Goal: Task Accomplishment & Management: Manage account settings

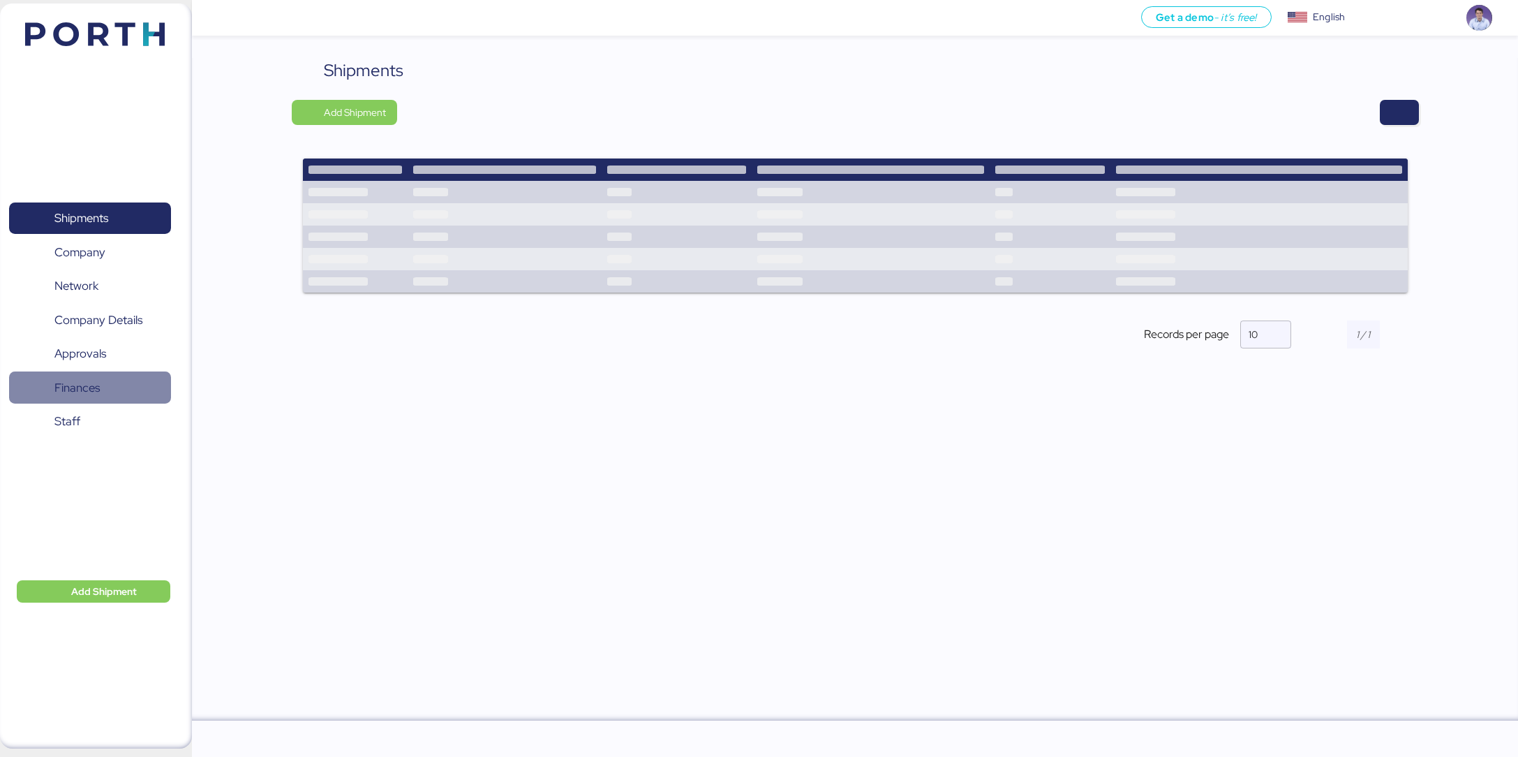
click at [73, 390] on span "Finances" at bounding box center [76, 388] width 45 height 20
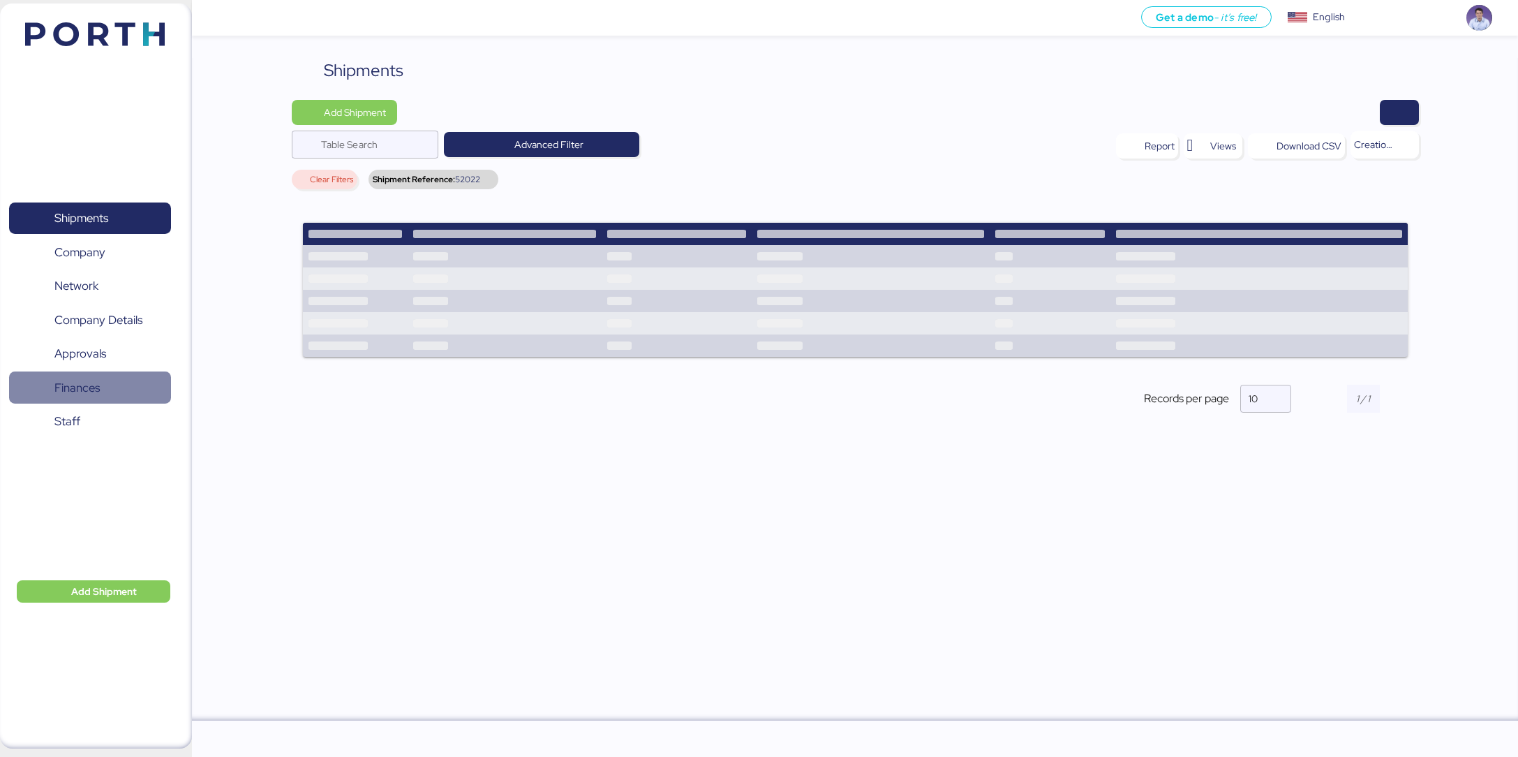
click at [73, 390] on span "Finances" at bounding box center [76, 388] width 45 height 20
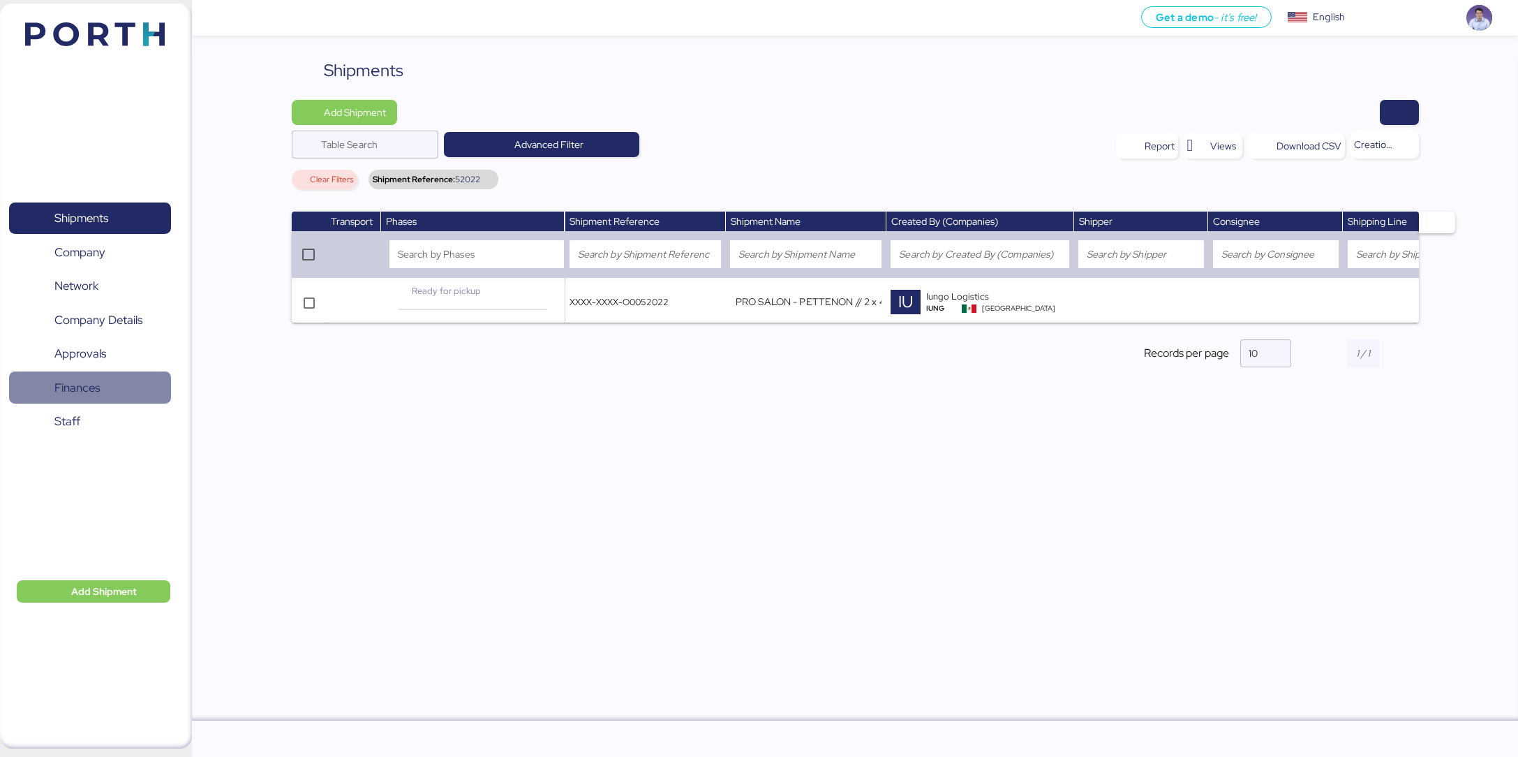
click at [73, 390] on span "Finances" at bounding box center [76, 388] width 45 height 20
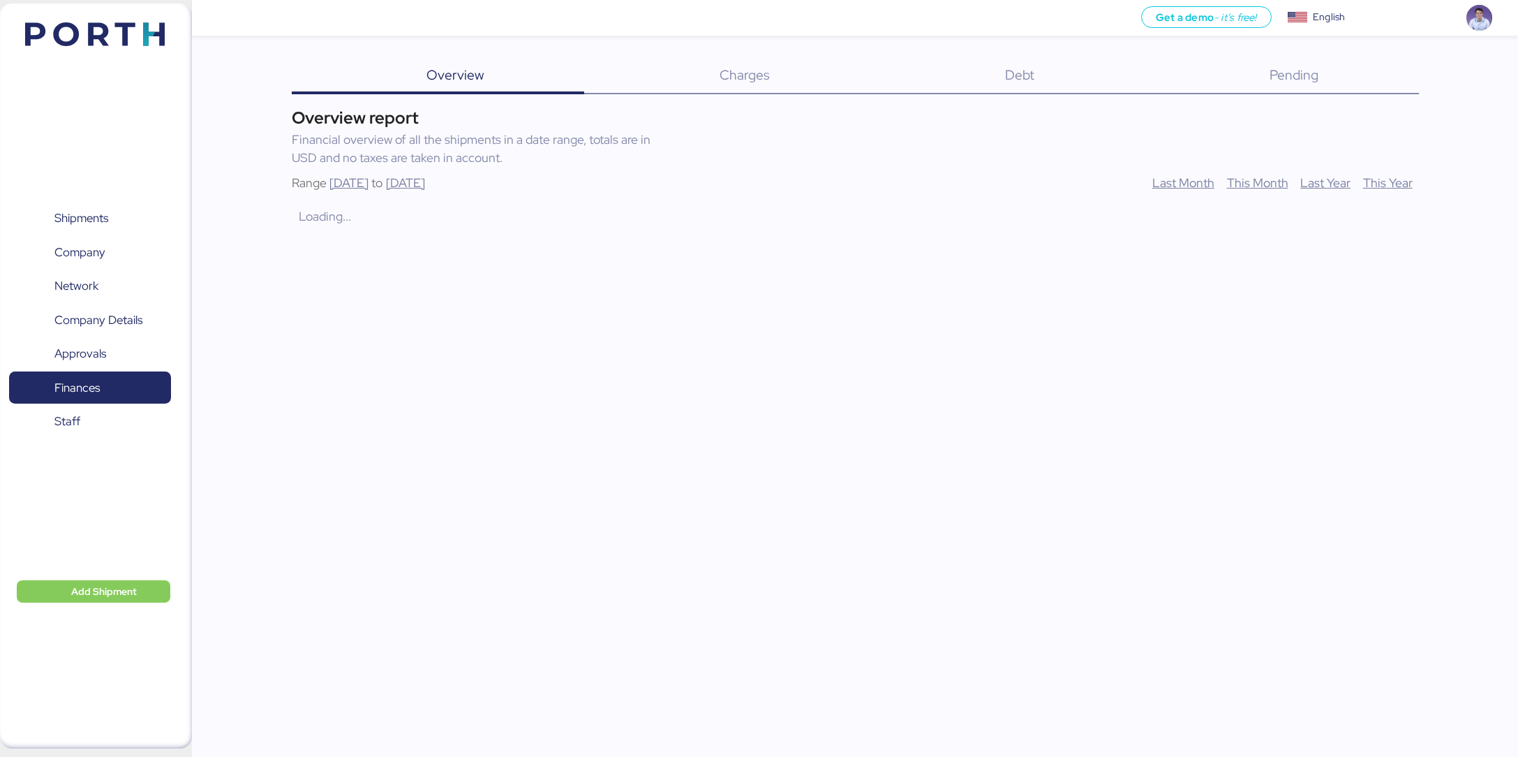
click at [1007, 80] on span "Debt" at bounding box center [1019, 75] width 29 height 18
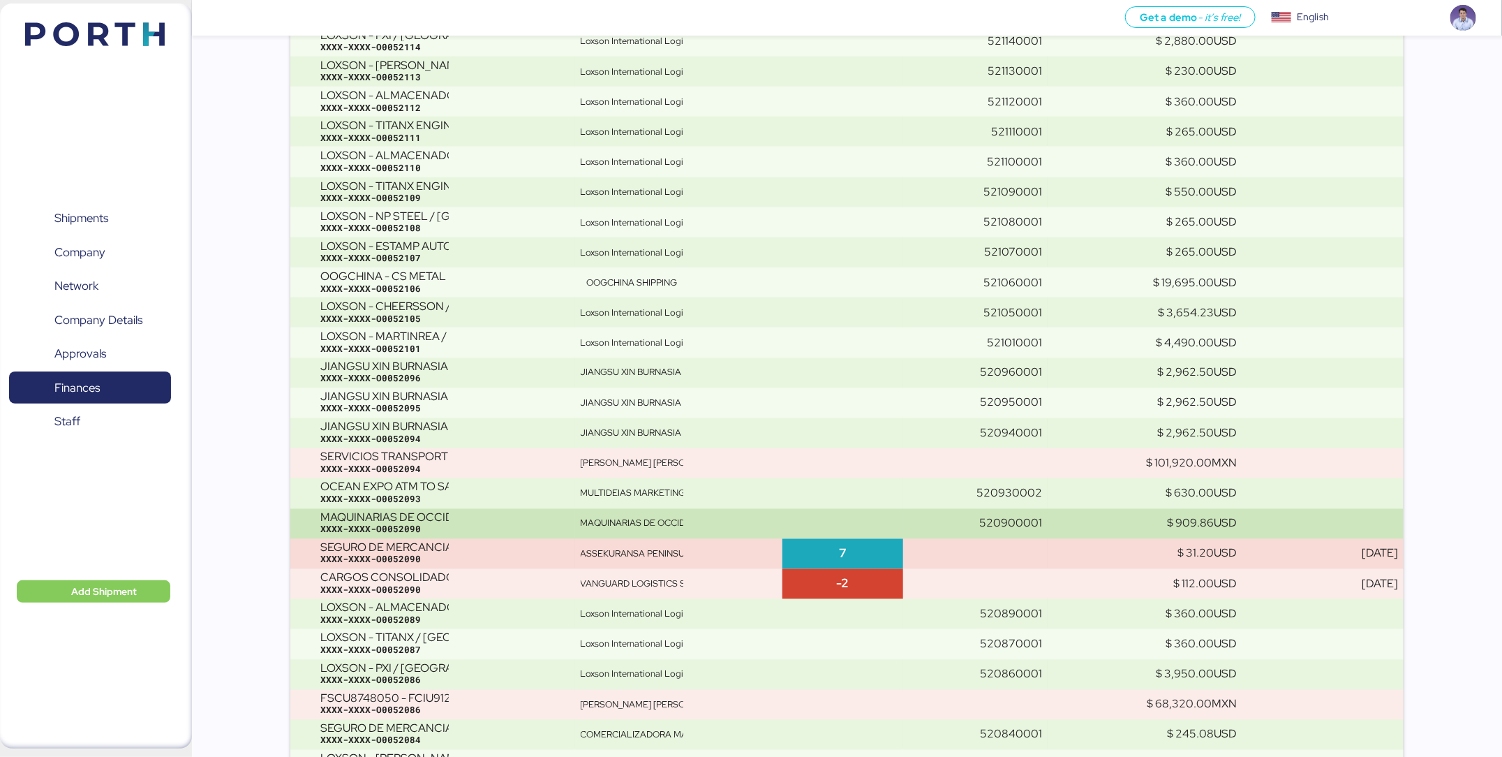
click at [642, 525] on div "MAQUINARIAS DE OCCIDENTE SYLAS" at bounding box center [632, 523] width 103 height 13
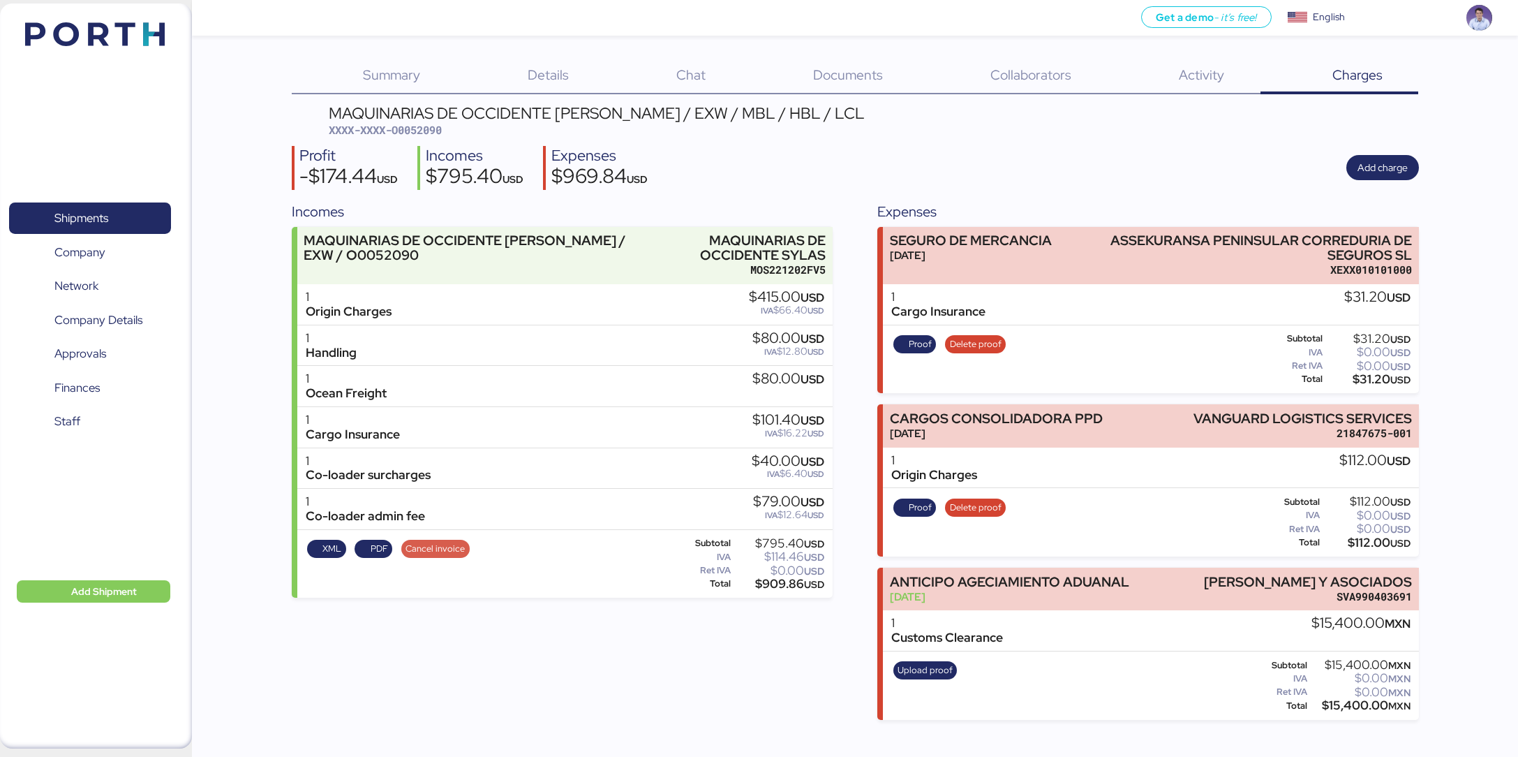
click at [414, 548] on span "Cancel invoice" at bounding box center [435, 548] width 59 height 15
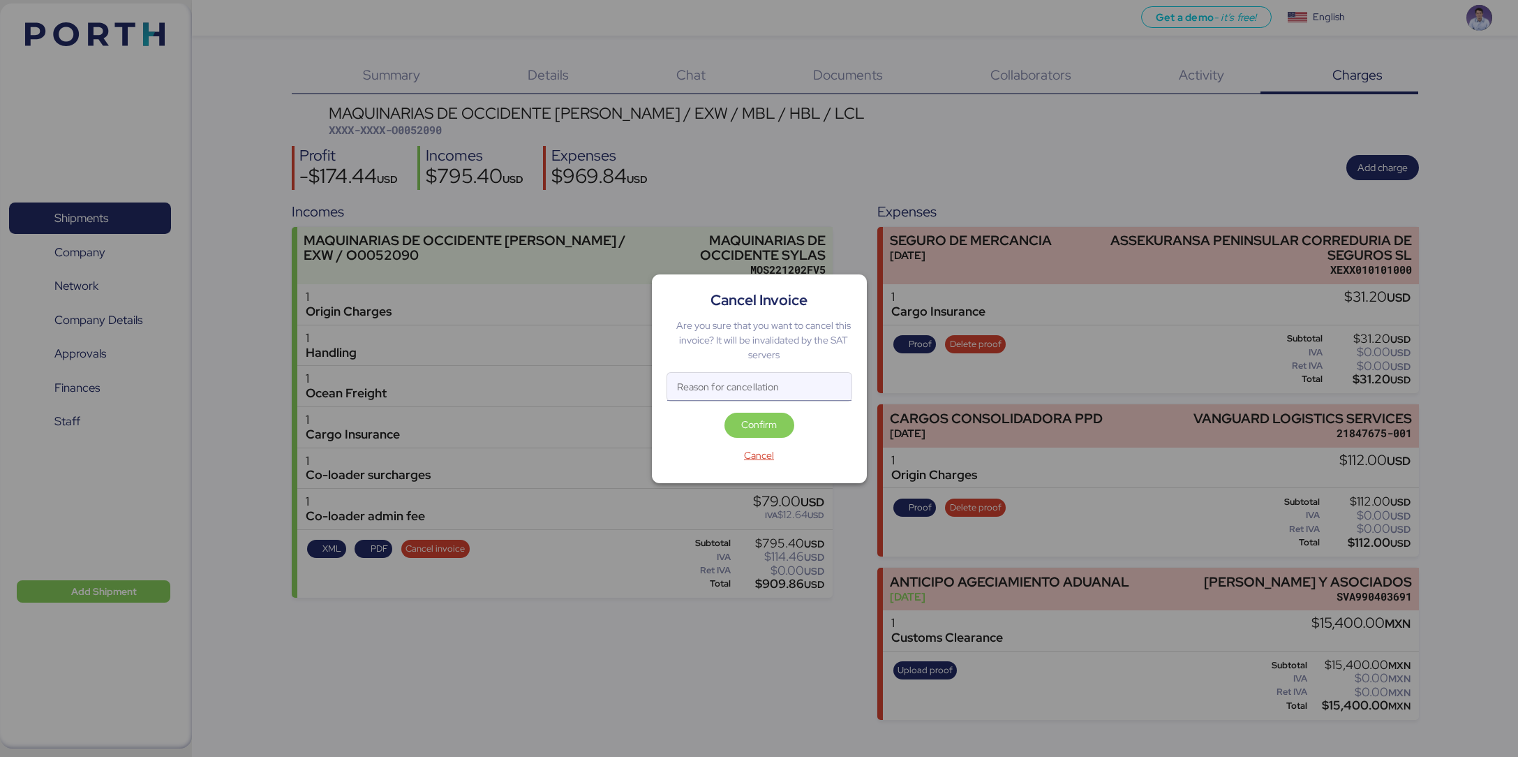
click at [785, 380] on input "Reason for cancellation" at bounding box center [759, 387] width 184 height 28
type input "error"
click at [765, 428] on span "Confirm" at bounding box center [759, 424] width 36 height 17
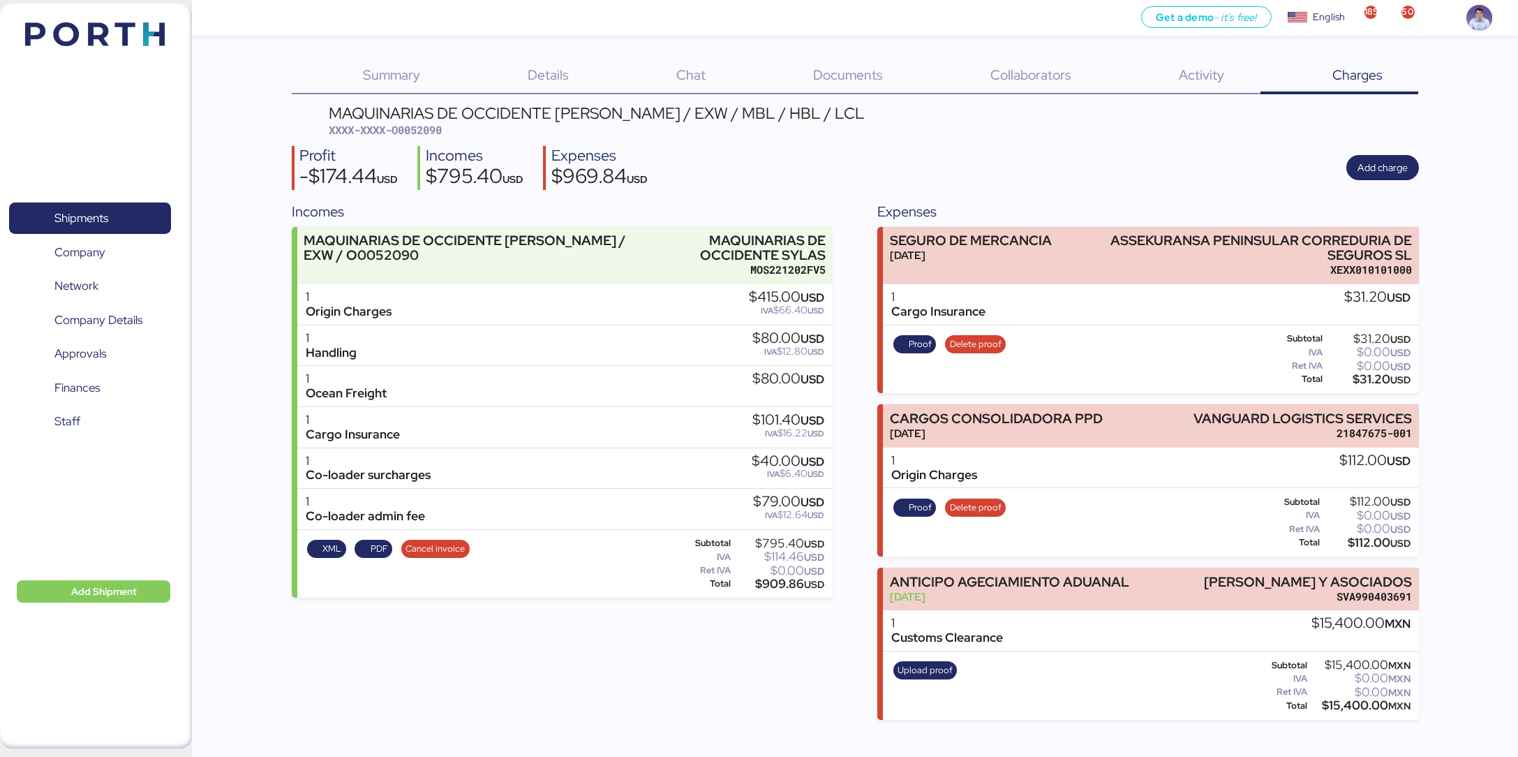
click at [505, 621] on div "Incomes MAQUINARIAS DE OCCIDENTE SYLAS - SANTOS / EXW / O0052090 MAQUINARIAS DE…" at bounding box center [562, 460] width 541 height 519
click at [827, 198] on div "MAQUINARIAS DE OCCIDENTE [PERSON_NAME] / EXW / MBL / HBL / LCL XXXX-XXXX-O00520…" at bounding box center [856, 412] width 1128 height 614
click at [325, 549] on span "XML" at bounding box center [332, 548] width 19 height 15
click at [377, 544] on span "PDF" at bounding box center [379, 548] width 17 height 15
click at [748, 693] on div "Incomes MAQUINARIAS DE OCCIDENTE SYLAS - SANTOS / EXW / O0052090 MAQUINARIAS DE…" at bounding box center [562, 460] width 541 height 519
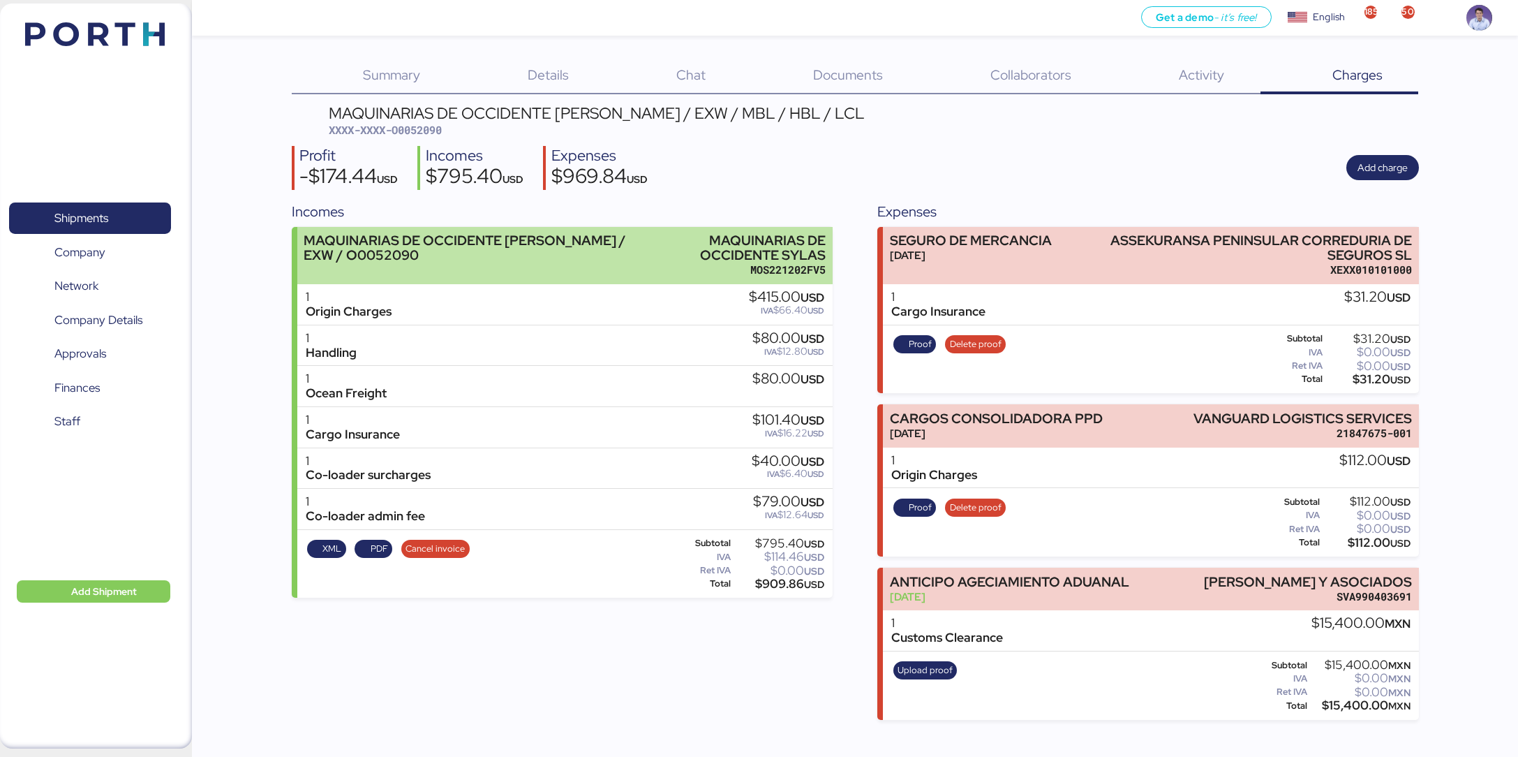
click at [570, 233] on div "MAQUINARIAS DE OCCIDENTE [PERSON_NAME] / EXW / O0052090" at bounding box center [469, 247] width 331 height 29
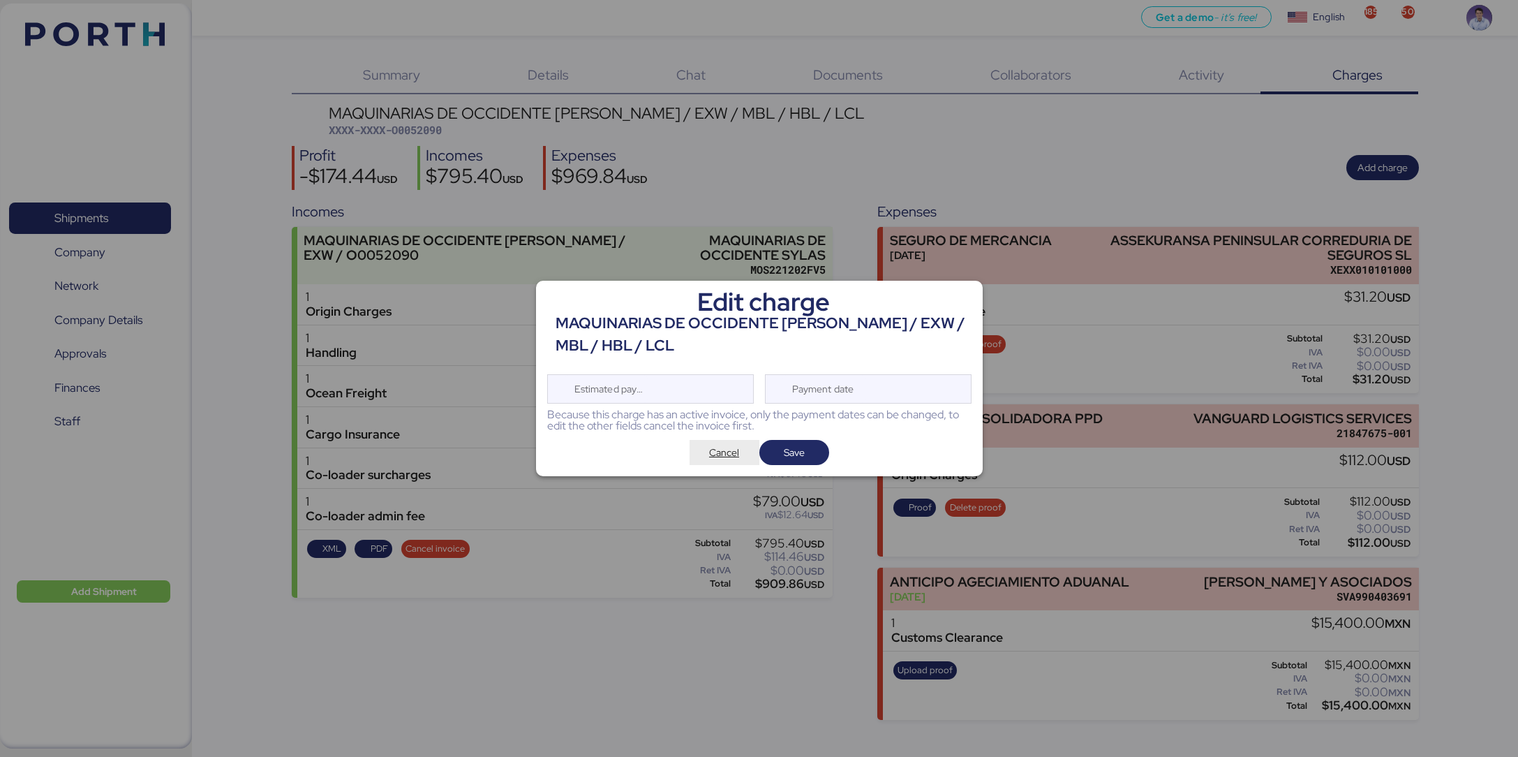
click at [721, 456] on span "Cancel" at bounding box center [724, 452] width 30 height 17
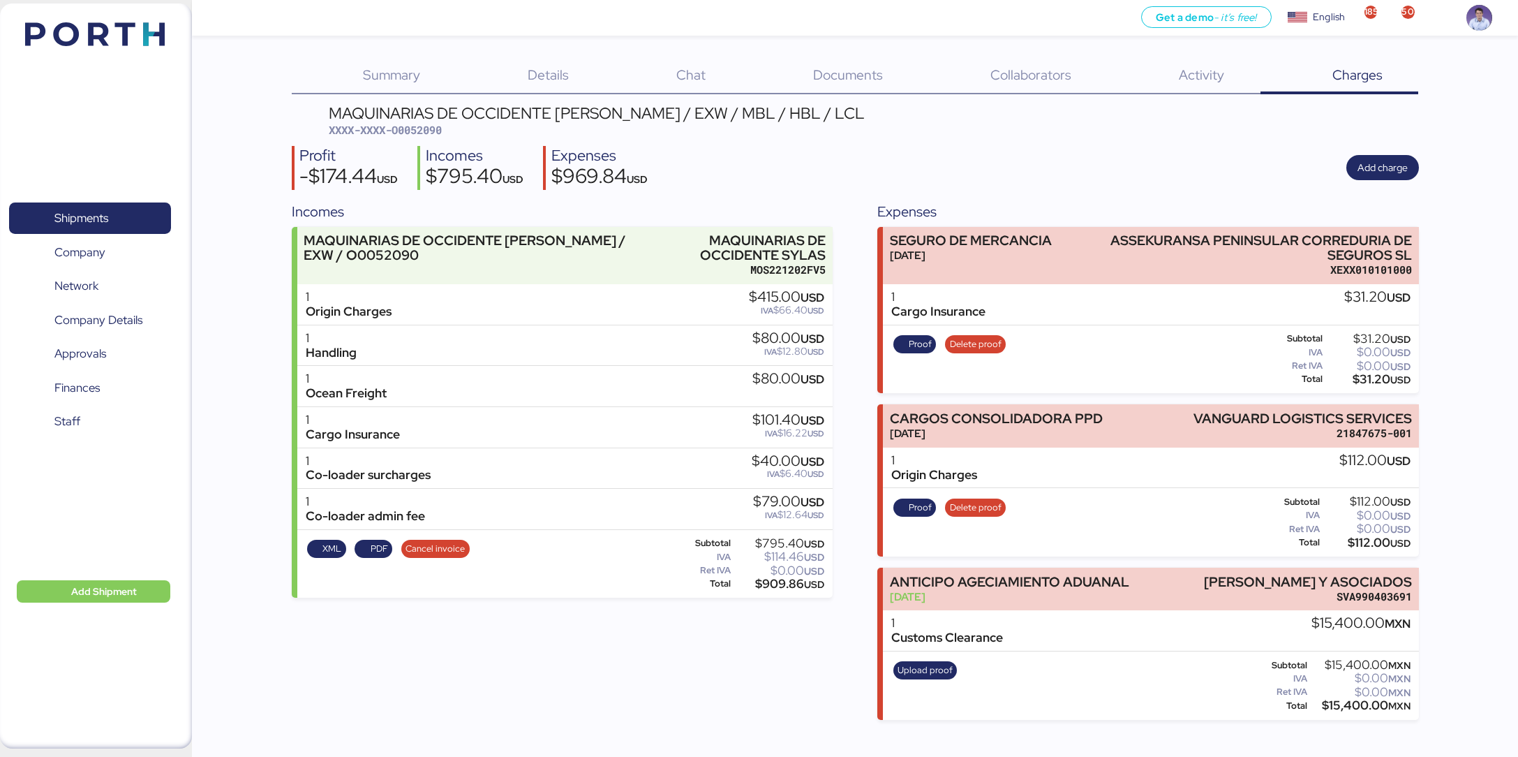
click at [454, 613] on div "Incomes MAQUINARIAS DE OCCIDENTE SYLAS - SANTOS / EXW / O0052090 MAQUINARIAS DE…" at bounding box center [562, 460] width 541 height 519
click at [419, 649] on div "Incomes MAQUINARIAS DE OCCIDENTE SYLAS - SANTOS / EXW / O0052090 MAQUINARIAS DE…" at bounding box center [562, 460] width 541 height 519
click at [894, 138] on div "MAQUINARIAS DE OCCIDENTE [PERSON_NAME] / EXW / MBL / HBL / LCL XXXX-XXXX-O00520…" at bounding box center [856, 412] width 1128 height 614
click at [1008, 175] on div "Profit -$174.44 USD Incomes $795.40 USD Expenses $969.84 USD Add charge" at bounding box center [856, 168] width 1128 height 44
